Goal: Information Seeking & Learning: Learn about a topic

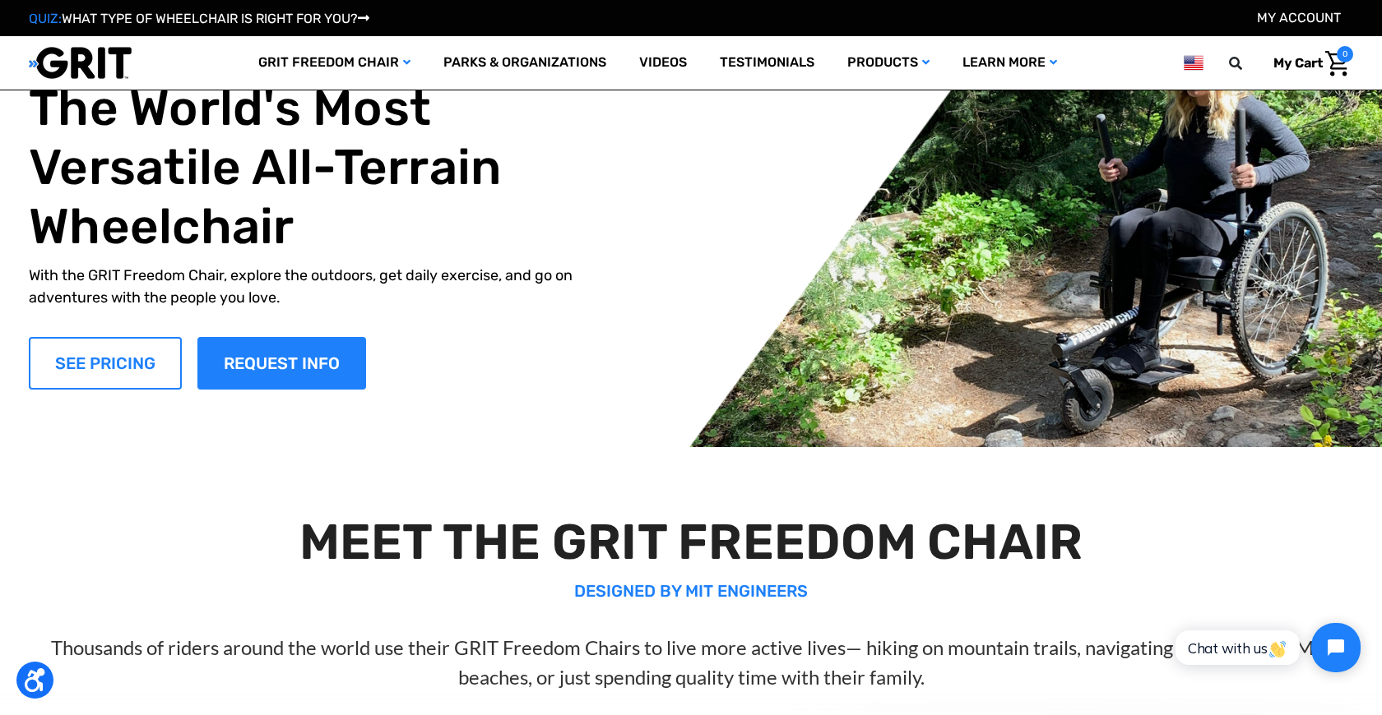
click at [96, 372] on link "SEE PRICING" at bounding box center [105, 363] width 153 height 53
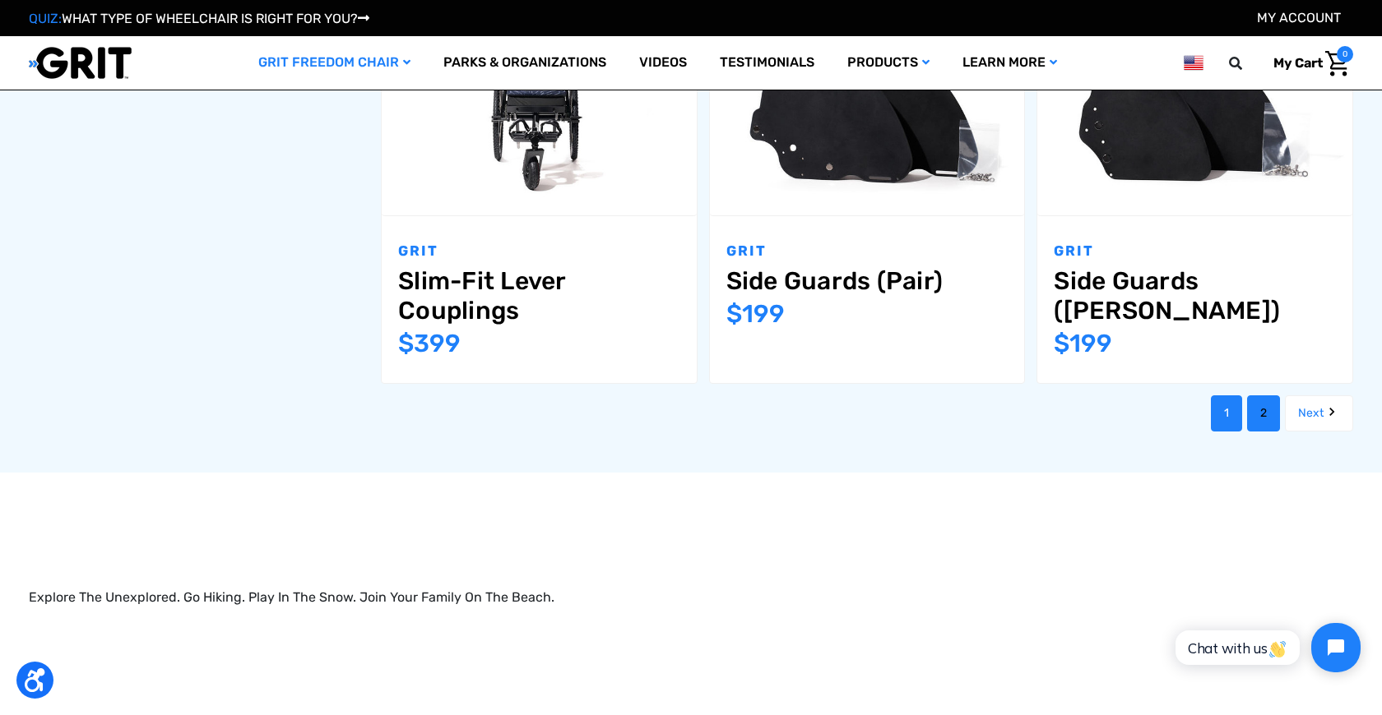
click at [1257, 396] on link "2" at bounding box center [1263, 414] width 33 height 36
